Goal: Transaction & Acquisition: Subscribe to service/newsletter

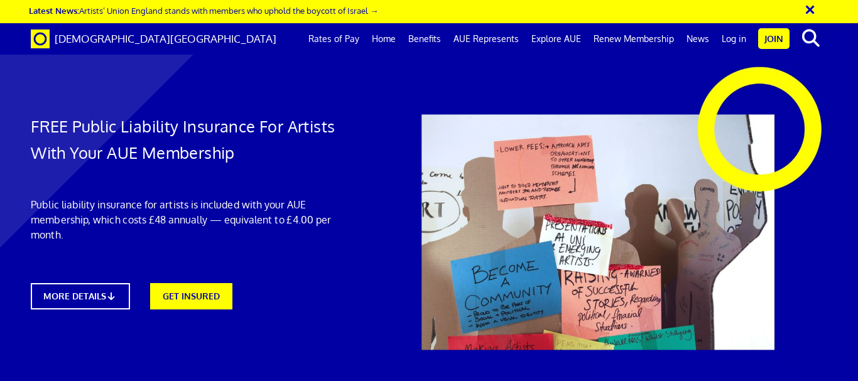
scroll to position [0, 5]
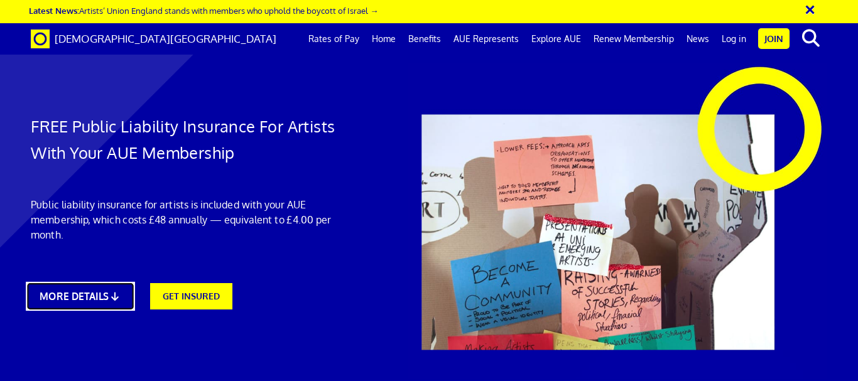
click at [118, 293] on icon at bounding box center [115, 296] width 12 height 9
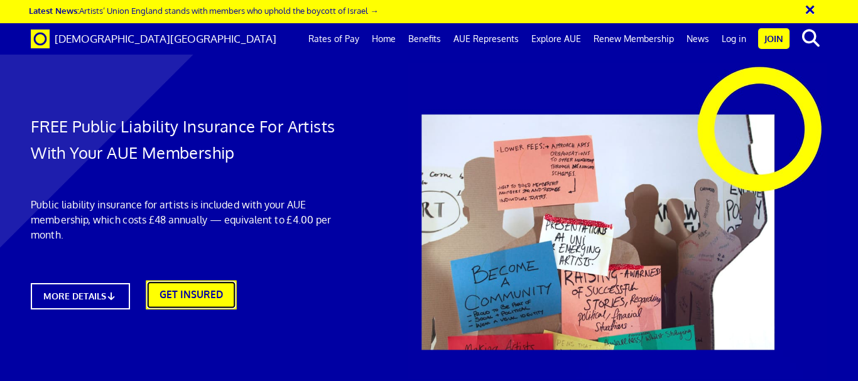
click at [224, 299] on link "GET INSURED" at bounding box center [191, 295] width 90 height 29
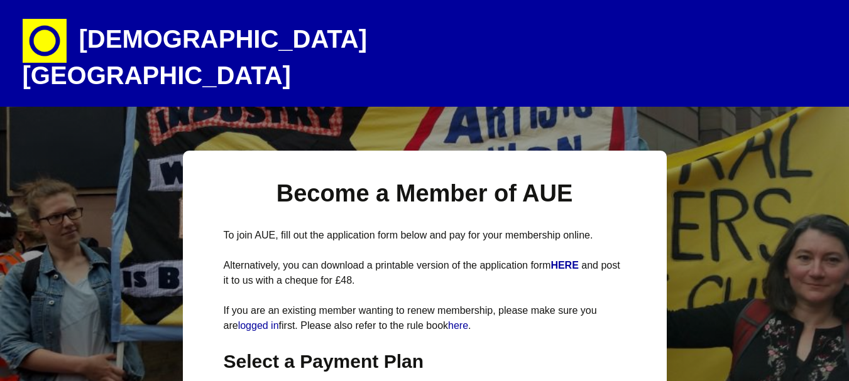
select select
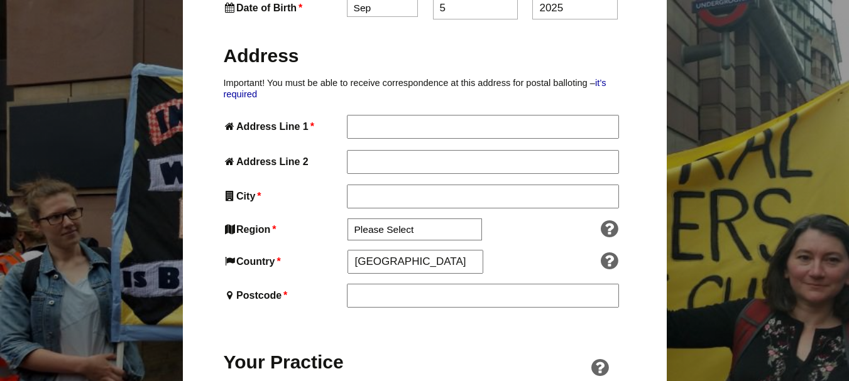
scroll to position [1005, 0]
